Goal: Task Accomplishment & Management: Manage account settings

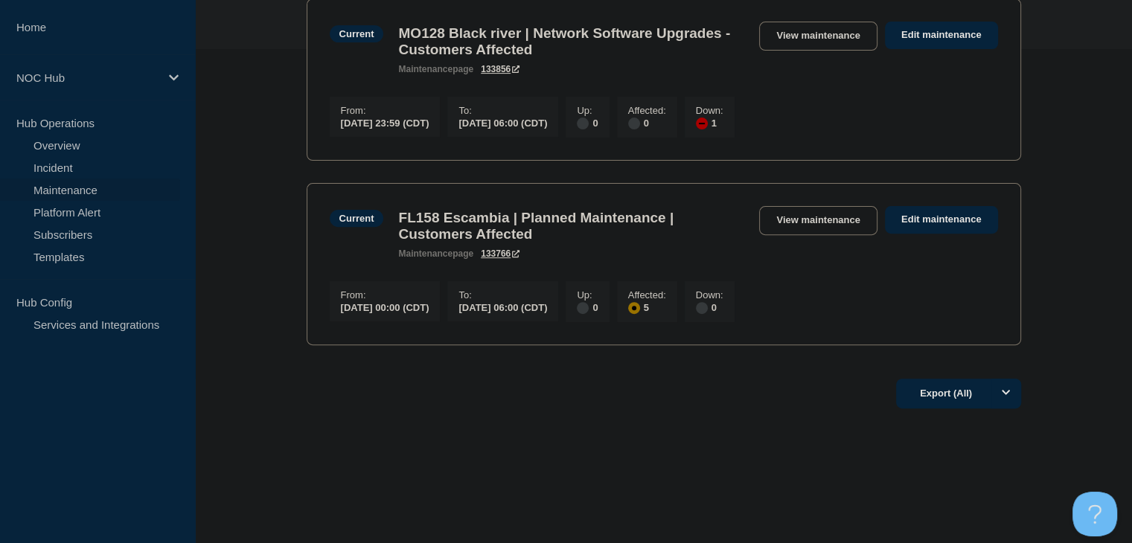
scroll to position [146, 0]
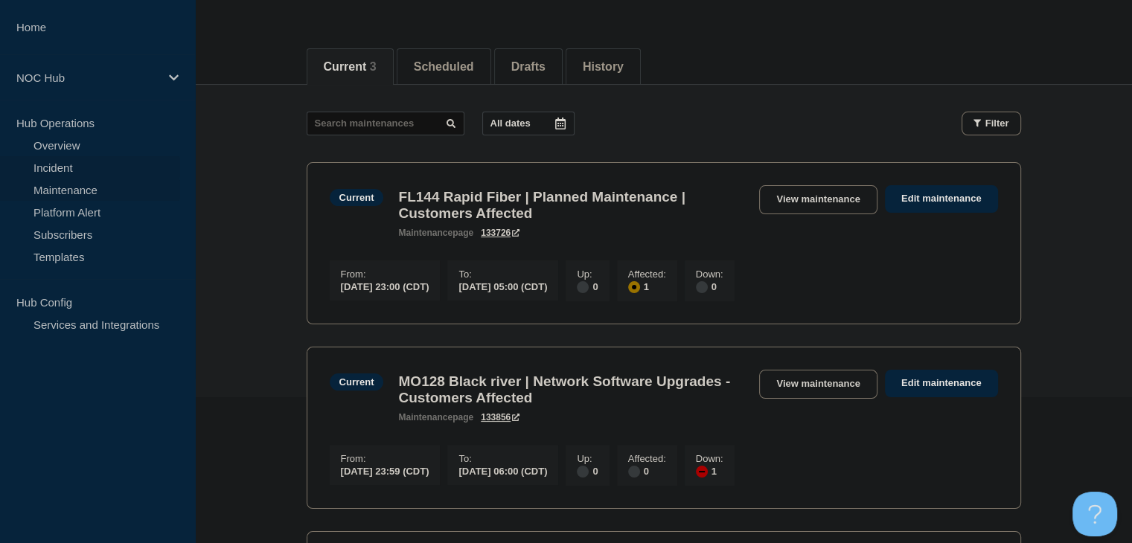
click at [50, 172] on link "Incident" at bounding box center [90, 167] width 180 height 22
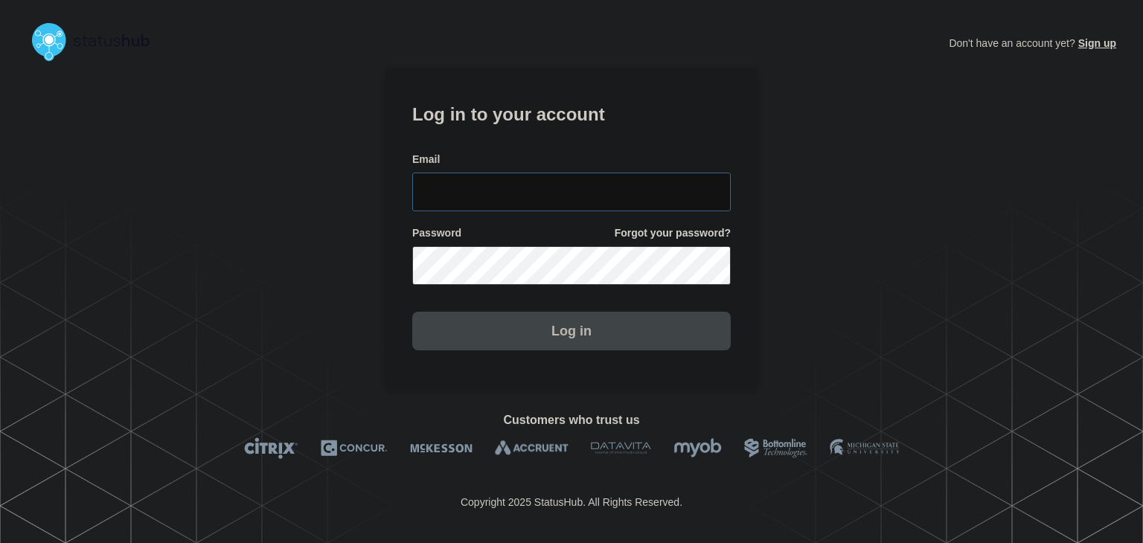
type input "[PERSON_NAME][EMAIL_ADDRESS][PERSON_NAME][DOMAIN_NAME]"
click at [592, 351] on button "Log in" at bounding box center [571, 331] width 319 height 39
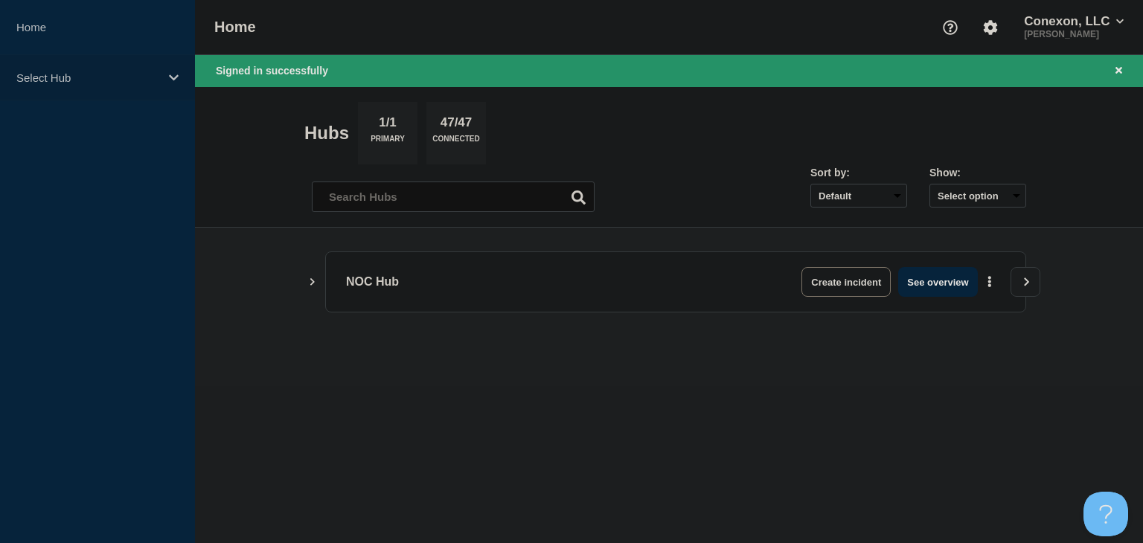
click at [63, 86] on div "Select Hub" at bounding box center [97, 77] width 195 height 45
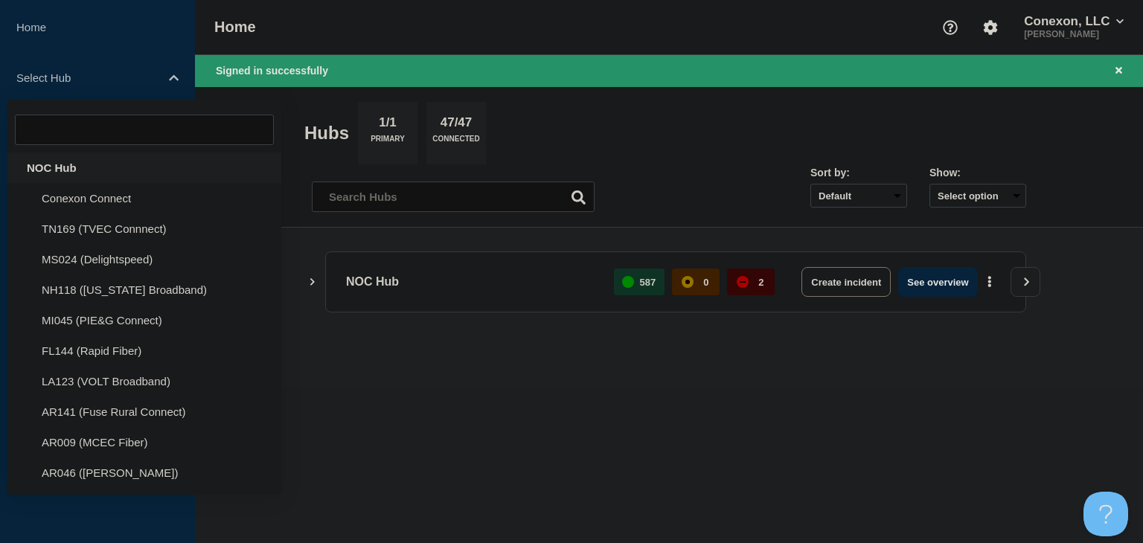
click at [59, 173] on div "NOC Hub" at bounding box center [144, 168] width 274 height 31
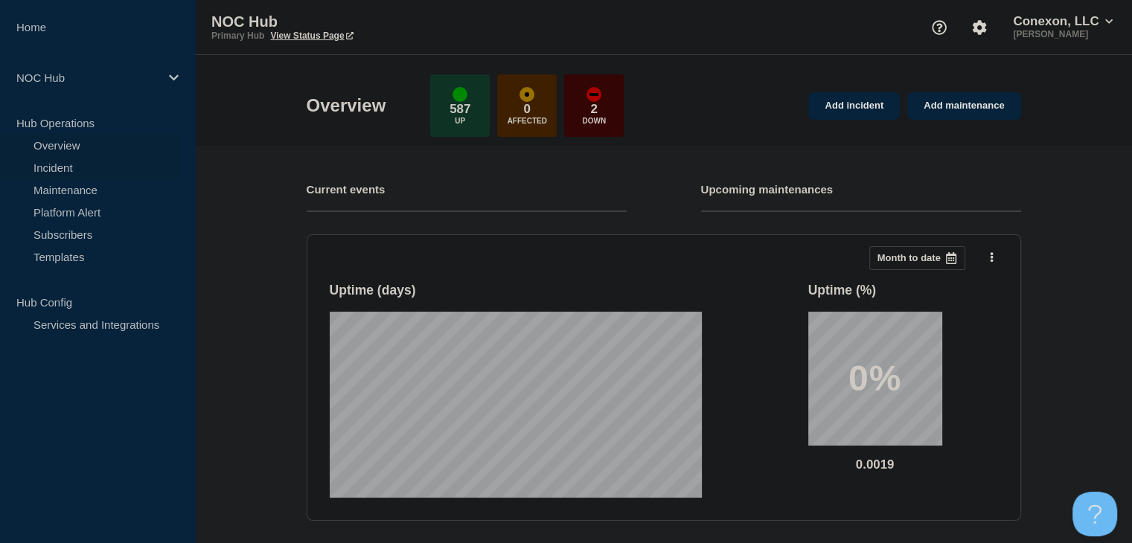
click at [65, 173] on link "Incident" at bounding box center [90, 167] width 180 height 22
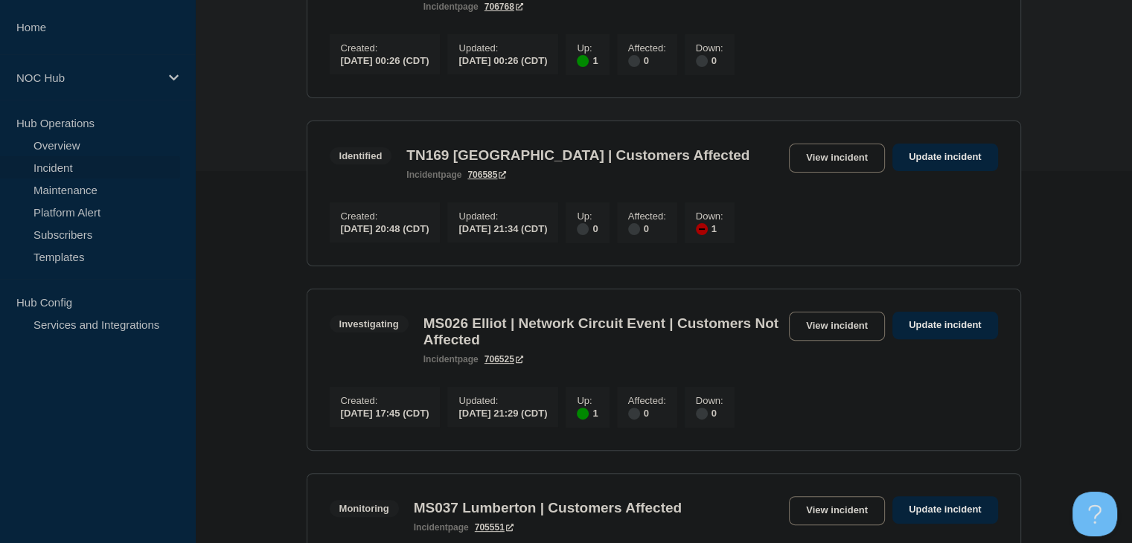
scroll to position [595, 0]
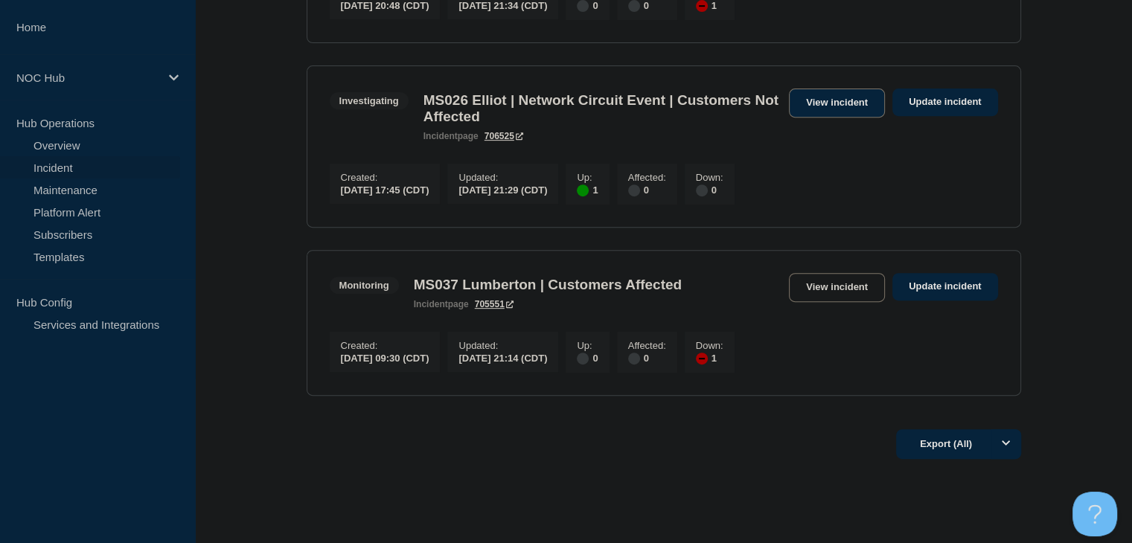
click at [796, 118] on link "View incident" at bounding box center [837, 103] width 96 height 29
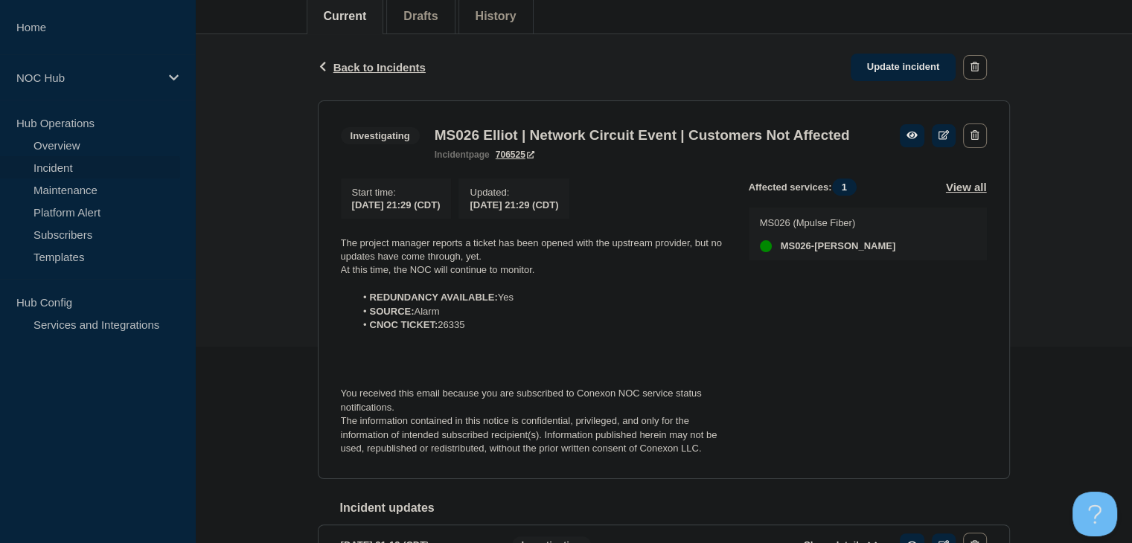
scroll to position [223, 0]
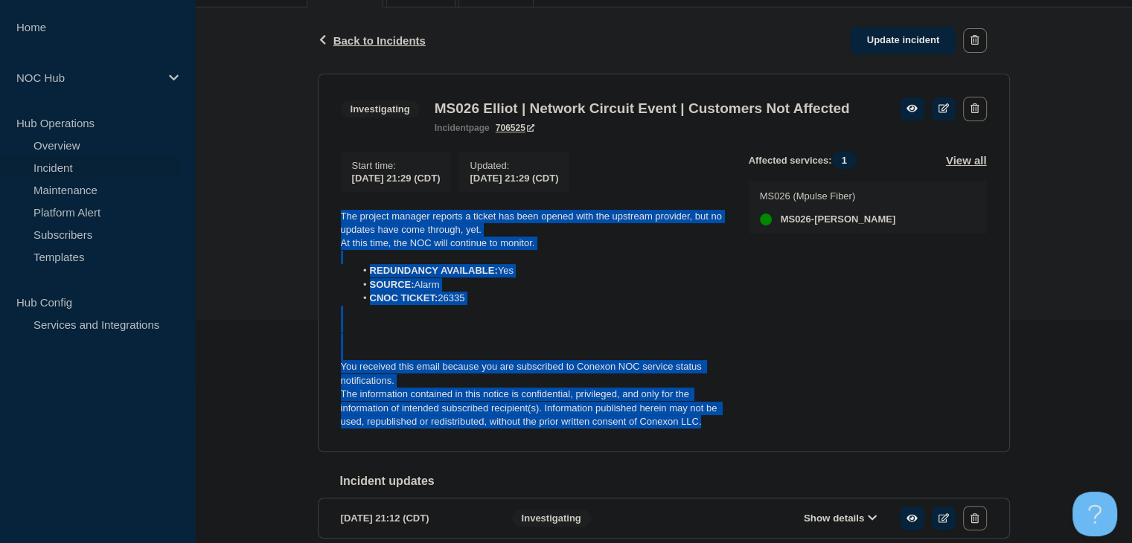
drag, startPoint x: 714, startPoint y: 452, endPoint x: 339, endPoint y: 236, distance: 432.7
click at [339, 236] on section "Investigating MS026 Elliot | Network Circuit Event | Customers Not Affected inc…" at bounding box center [664, 263] width 692 height 379
copy div "The project manager reports a ticket has been opened with the upstream provider…"
click at [900, 31] on link "Update incident" at bounding box center [904, 41] width 106 height 28
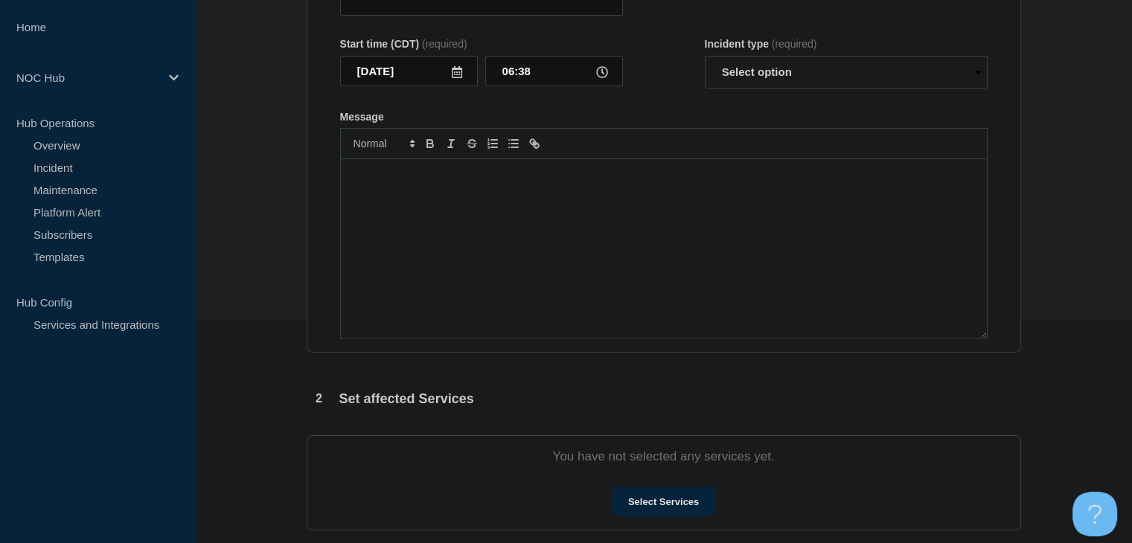
click at [497, 270] on div "Message" at bounding box center [664, 248] width 646 height 179
type input "MS026 Elliot | Network Circuit Event | Customers Not Affected"
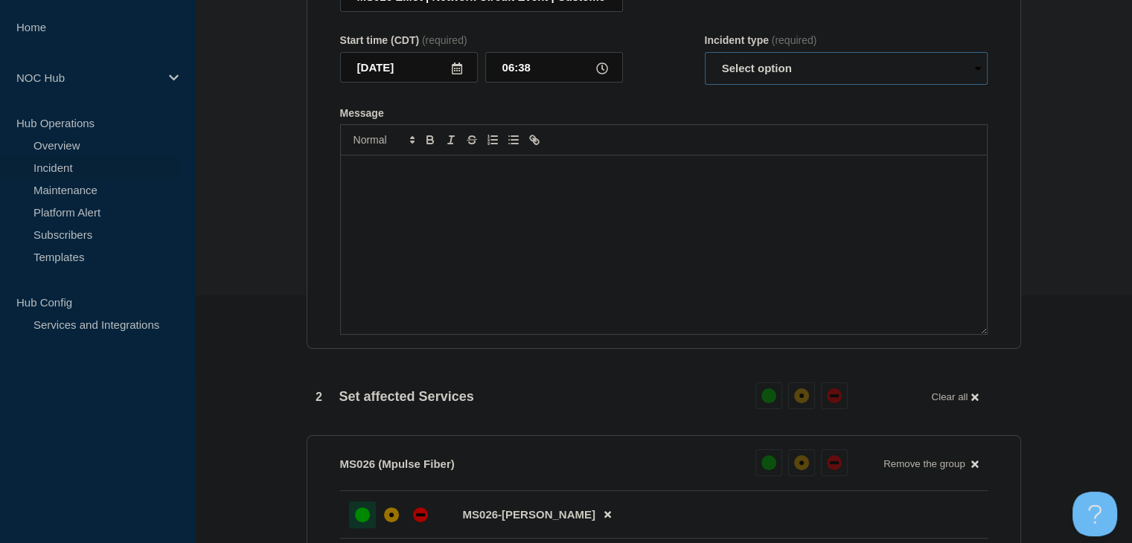
click at [776, 74] on select "Select option Investigating Identified Monitoring Resolved" at bounding box center [846, 68] width 283 height 33
click at [497, 240] on div "Message" at bounding box center [664, 245] width 646 height 179
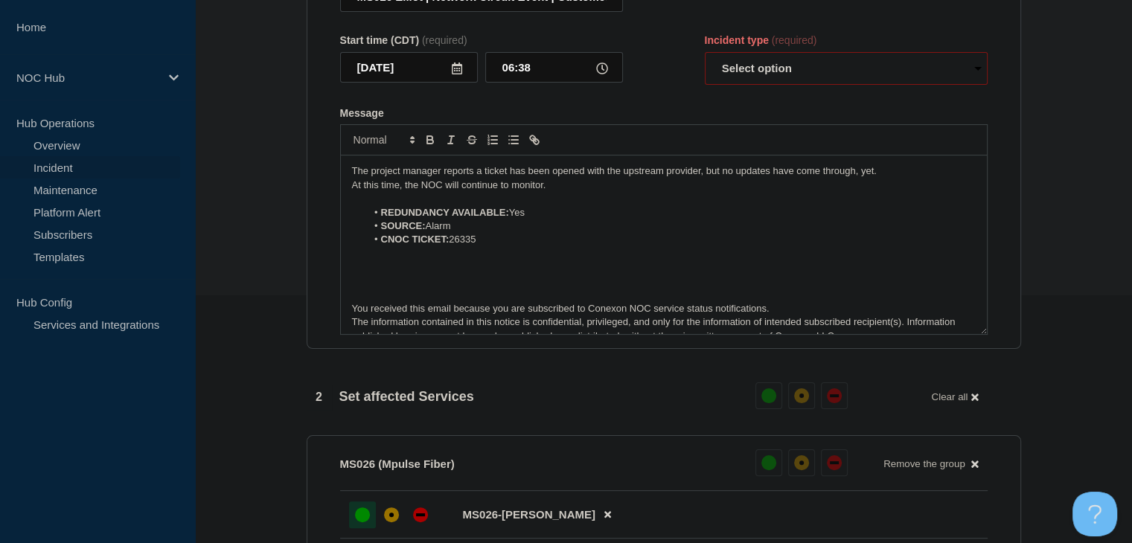
scroll to position [7, 0]
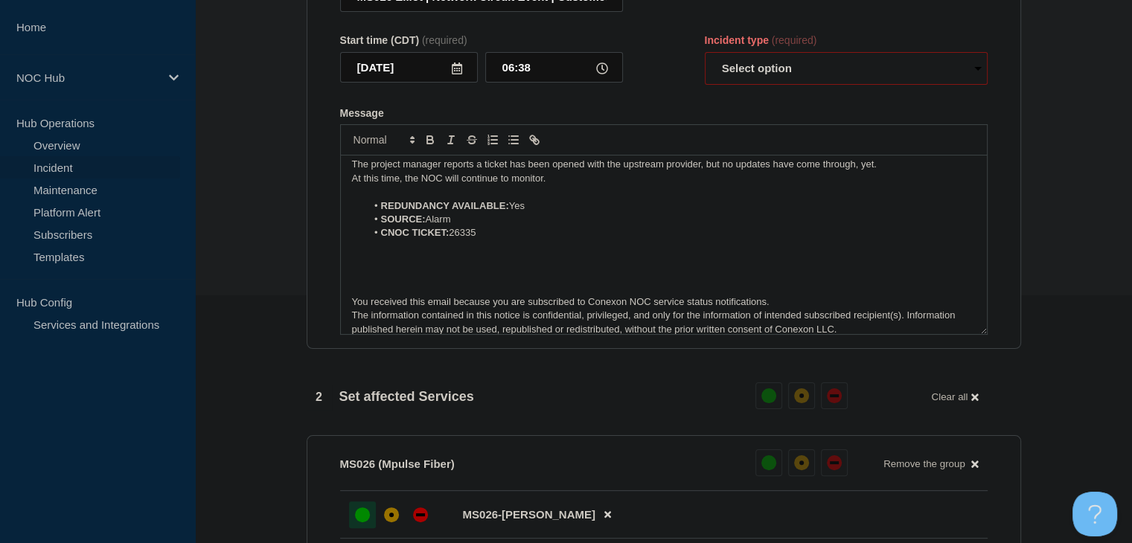
click at [743, 85] on select "Select option Investigating Identified Monitoring Resolved" at bounding box center [846, 68] width 283 height 33
select select "resolved"
click at [705, 60] on select "Select option Investigating Identified Monitoring Resolved" at bounding box center [846, 68] width 283 height 33
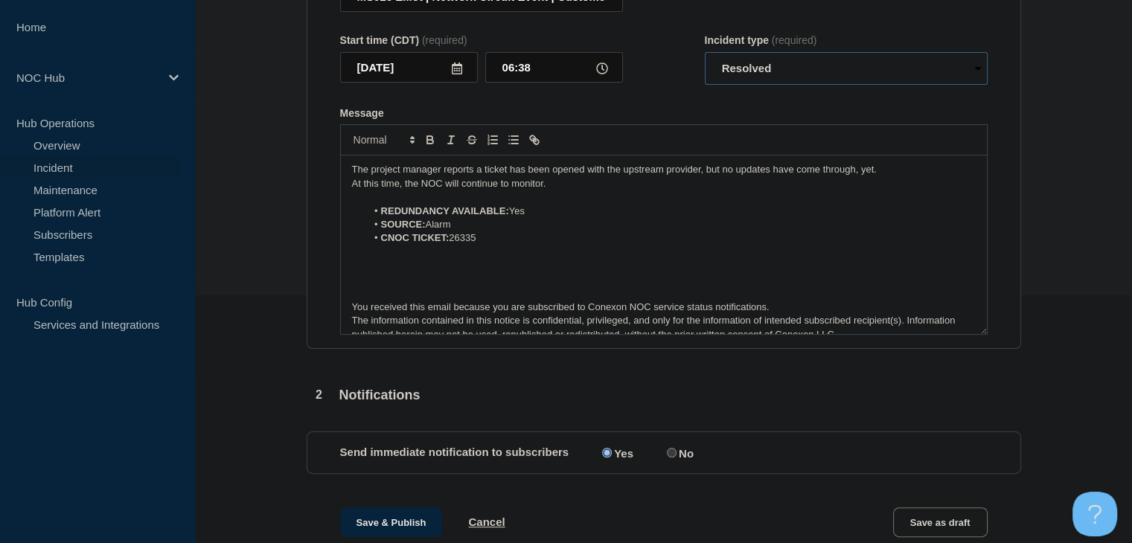
scroll to position [0, 0]
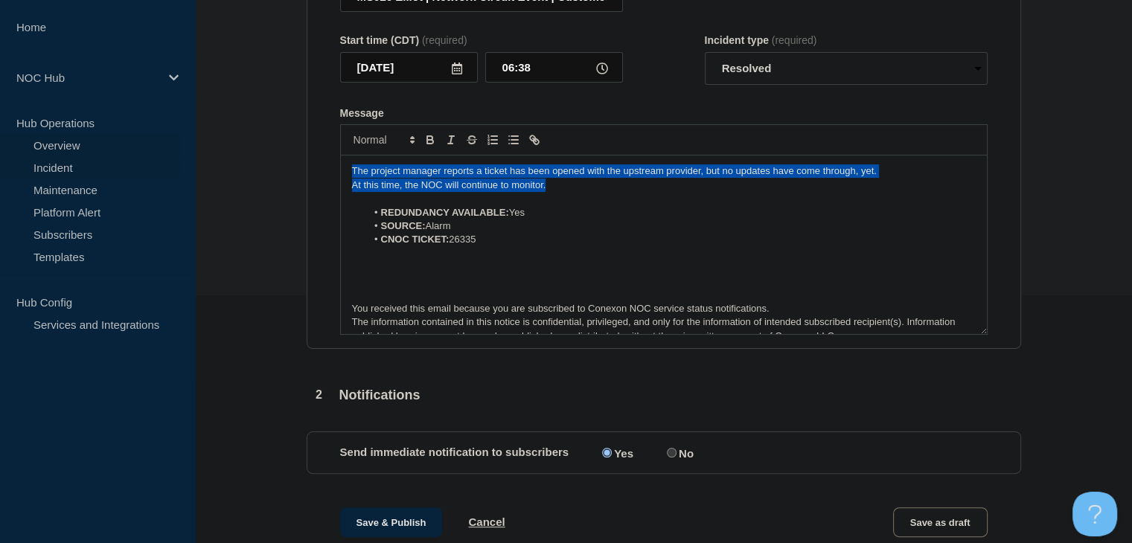
drag, startPoint x: 572, startPoint y: 193, endPoint x: 110, endPoint y: 146, distance: 463.8
click at [110, 146] on div "Home NOC Hub Hub Operations Overview Incident Maintenance Platform Alert Subscr…" at bounding box center [566, 283] width 1132 height 1063
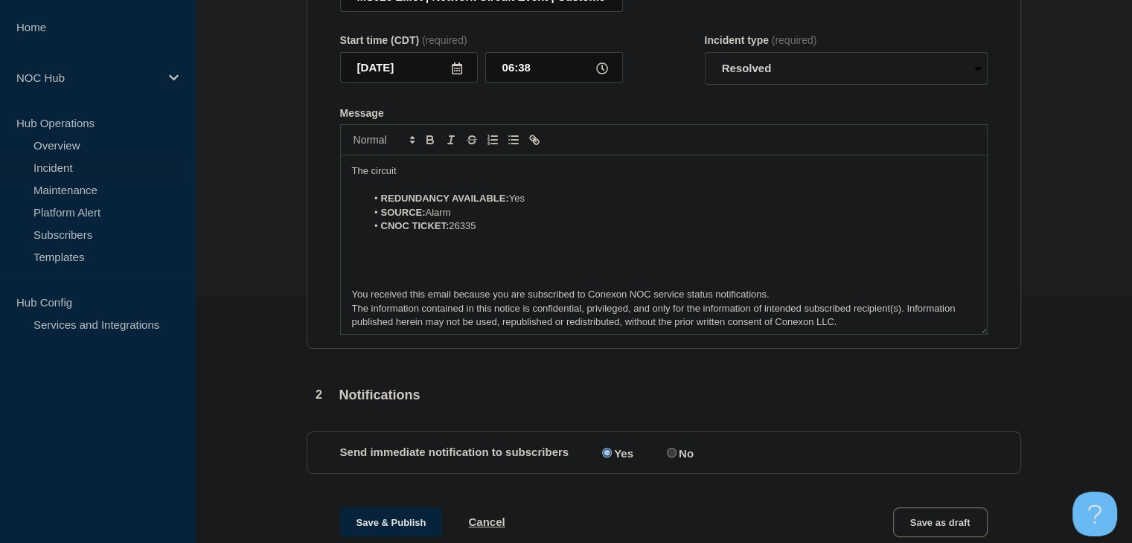
click at [420, 188] on p "Message" at bounding box center [664, 185] width 624 height 13
click at [418, 178] on p "The circuit" at bounding box center [664, 170] width 624 height 13
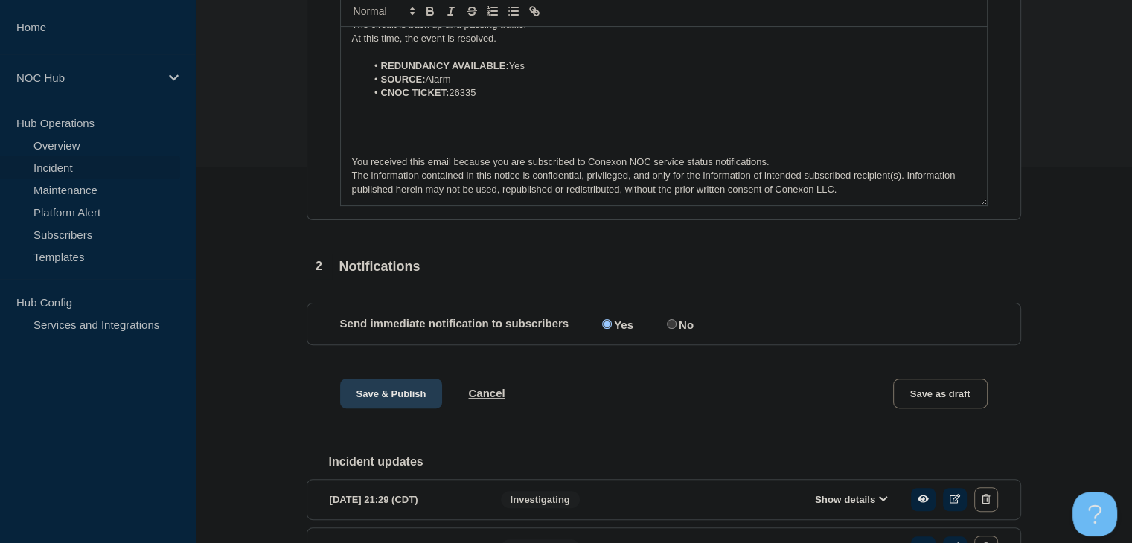
scroll to position [397, 0]
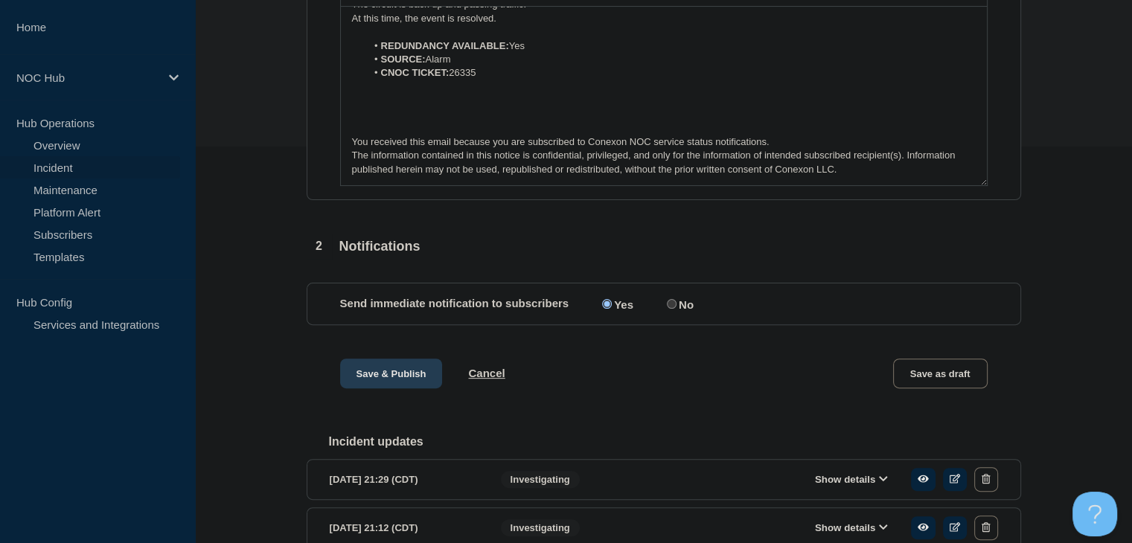
click at [356, 372] on button "Save & Publish" at bounding box center [391, 374] width 103 height 30
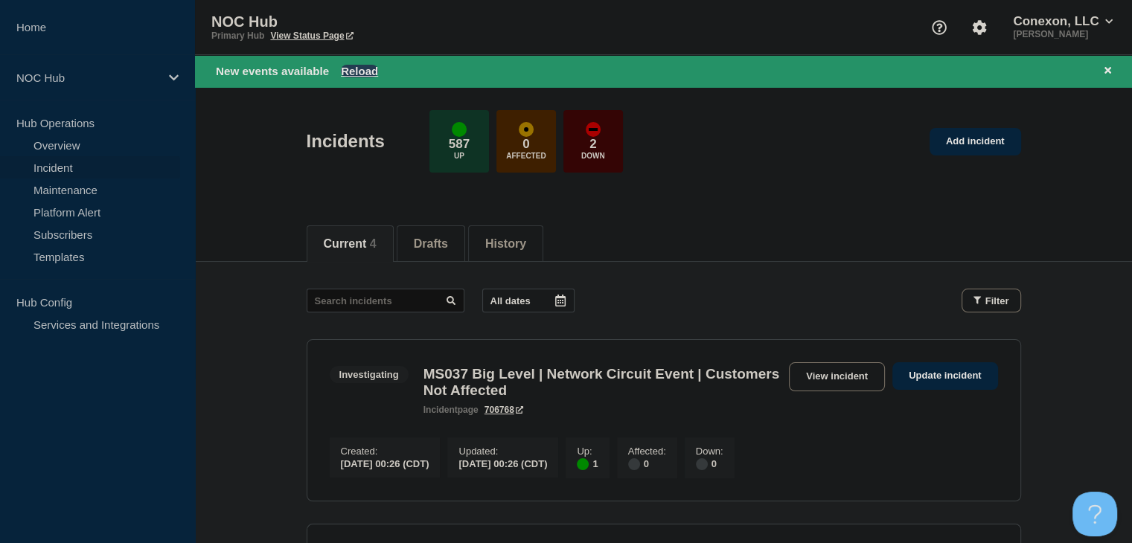
click at [356, 68] on button "Reload" at bounding box center [359, 71] width 37 height 13
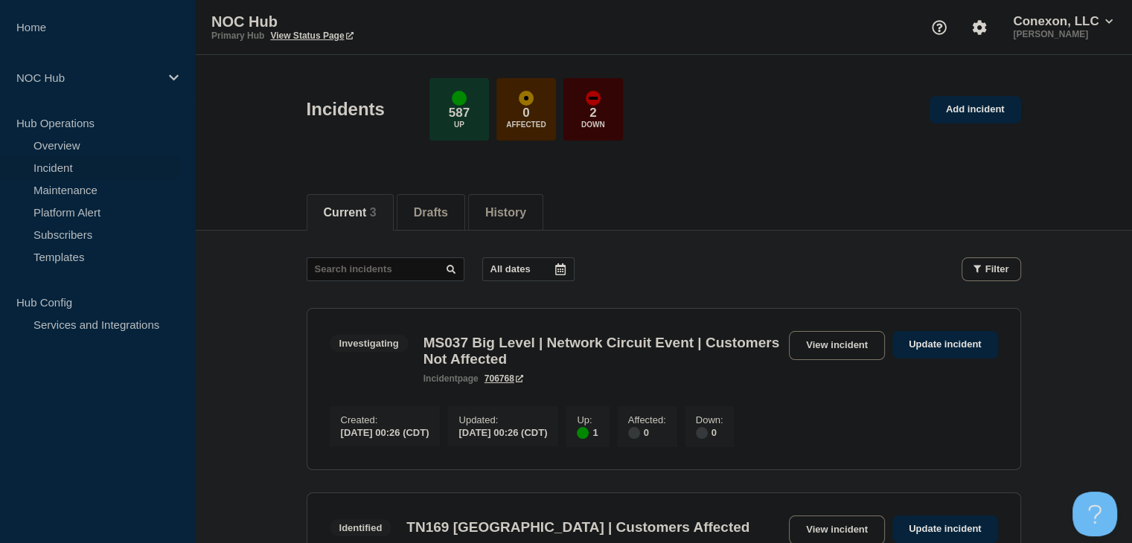
click at [274, 190] on div "Current 3 Drafts History" at bounding box center [663, 204] width 937 height 51
